Goal: Find specific page/section: Find specific page/section

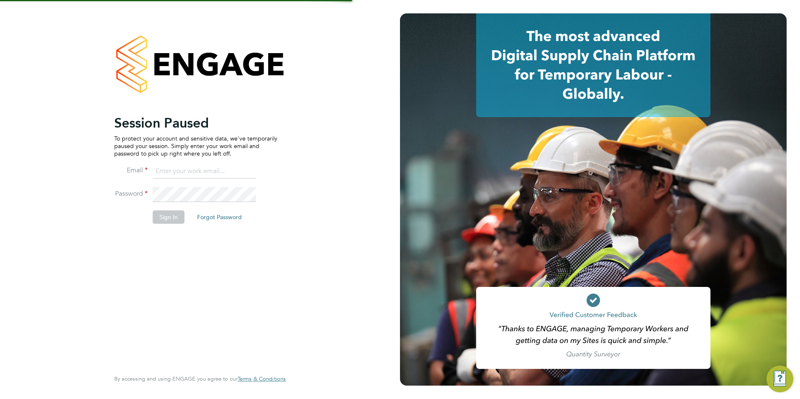
type input "Avais@Carbonrecruitment.co.uk"
click at [159, 215] on button "Sign In" at bounding box center [169, 217] width 32 height 13
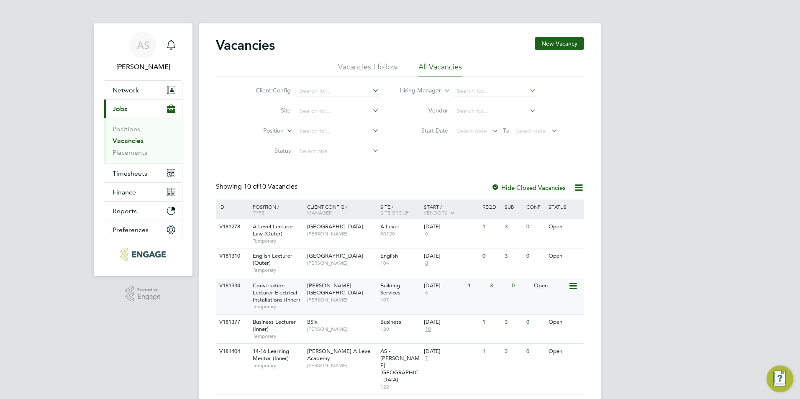
scroll to position [159, 0]
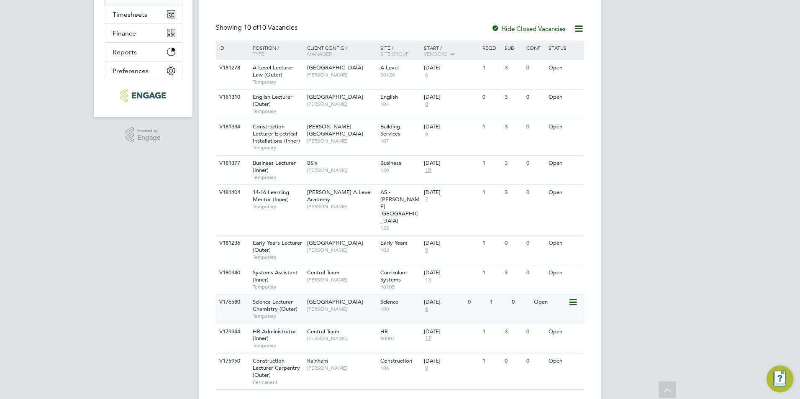
click at [332, 306] on span "[PERSON_NAME]" at bounding box center [341, 309] width 69 height 7
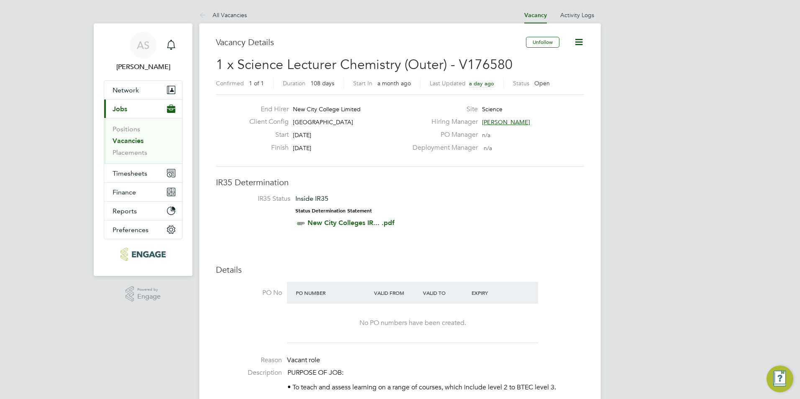
click at [489, 59] on span "1 x Science Lecturer Chemistry (Outer) - V176580" at bounding box center [364, 65] width 297 height 16
drag, startPoint x: 489, startPoint y: 59, endPoint x: 486, endPoint y: 64, distance: 5.8
click at [486, 64] on span "1 x Science Lecturer Chemistry (Outer) - V176580" at bounding box center [364, 65] width 297 height 16
drag, startPoint x: 521, startPoint y: 62, endPoint x: 458, endPoint y: 62, distance: 62.8
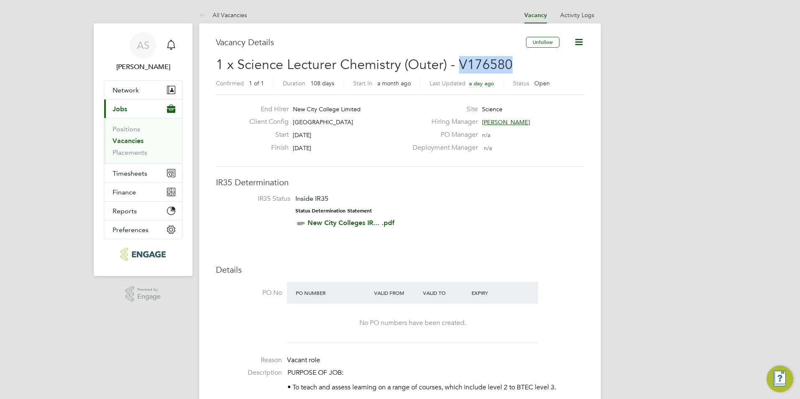
click at [458, 62] on h2 "1 x Science Lecturer Chemistry (Outer) - V176580 Confirmed 1 of 1 Duration 108 …" at bounding box center [400, 73] width 368 height 35
drag, startPoint x: 458, startPoint y: 62, endPoint x: 464, endPoint y: 62, distance: 5.9
copy span "V176580"
click at [231, 16] on link "All Vacancies" at bounding box center [223, 15] width 48 height 8
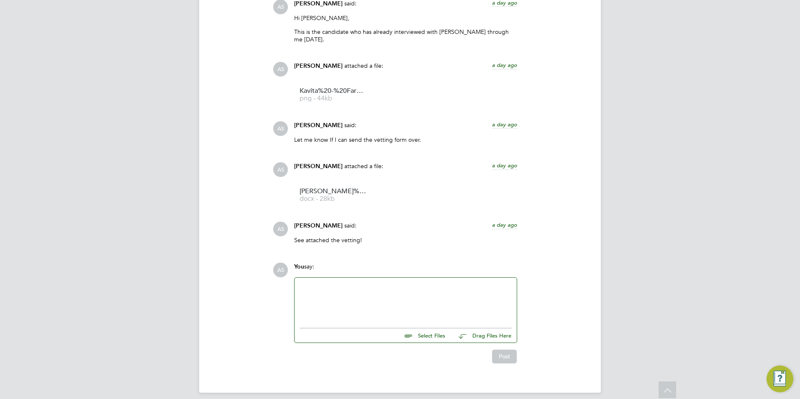
click at [504, 221] on span "a day ago" at bounding box center [504, 224] width 25 height 7
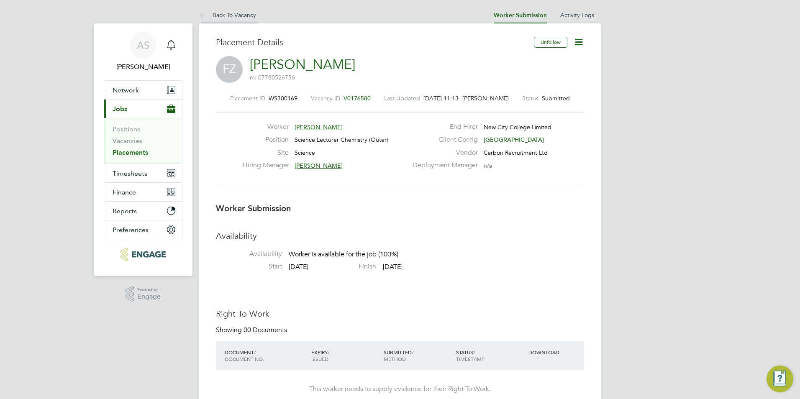
click at [220, 20] on li "Back To Vacancy" at bounding box center [227, 15] width 57 height 17
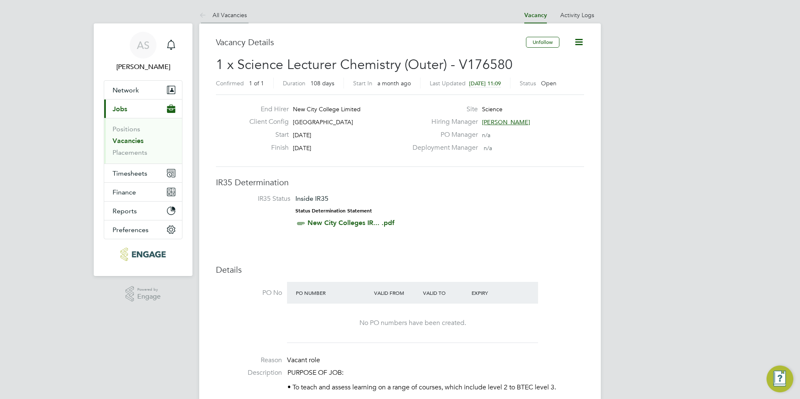
click at [239, 13] on link "All Vacancies" at bounding box center [223, 15] width 48 height 8
